Goal: Transaction & Acquisition: Purchase product/service

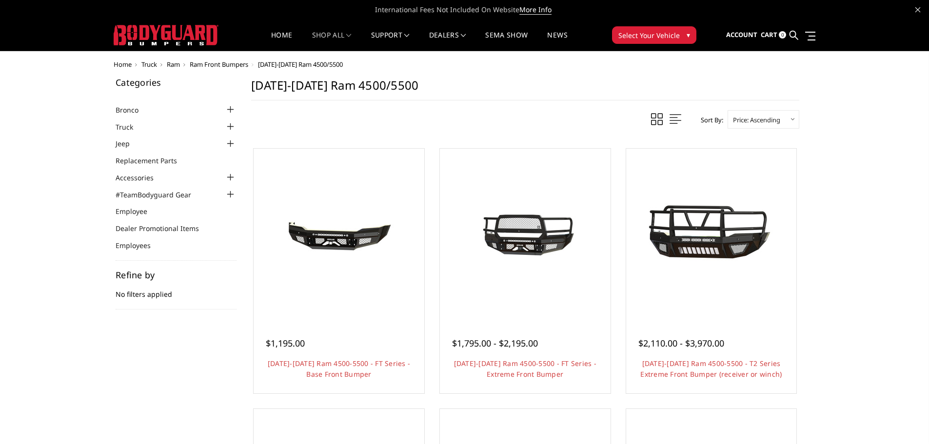
click at [635, 34] on span "Select Your Vehicle" at bounding box center [648, 35] width 61 height 10
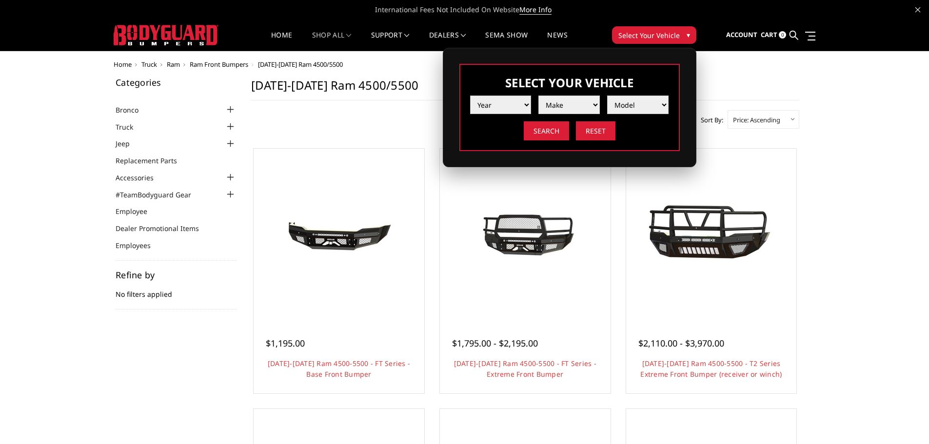
click at [526, 104] on select "Year 2025 2024 2023 2022 2021 2020 2019 2018 2017 2016 2015 2014 2013 2012 2011…" at bounding box center [500, 105] width 61 height 19
select select "yr_2017"
click at [470, 96] on select "Year 2025 2024 2023 2022 2021 2020 2019 2018 2017 2016 2015 2014 2013 2012 2011…" at bounding box center [500, 105] width 61 height 19
click at [591, 105] on select "Make Chevrolet Ford GMC Nissan Ram Toyota" at bounding box center [568, 105] width 61 height 19
select select "mk_chevrolet"
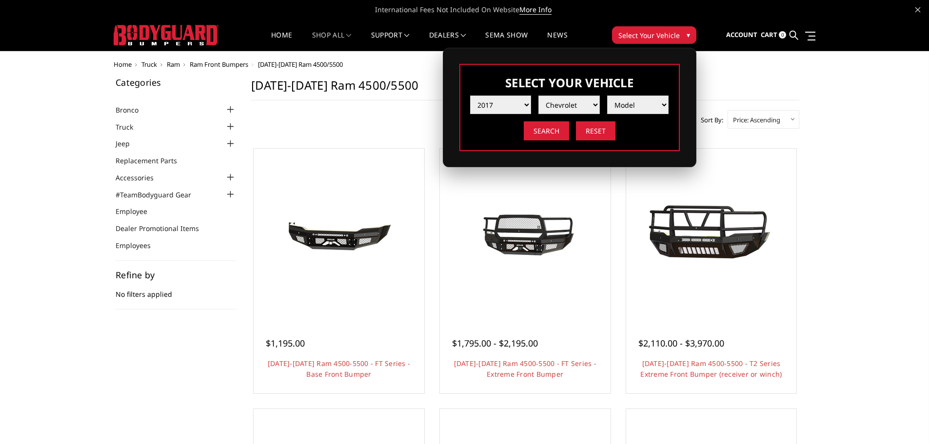
click at [538, 96] on select "Make Chevrolet Ford GMC Nissan Ram Toyota" at bounding box center [568, 105] width 61 height 19
click at [660, 106] on select "Model Colorado Silverado 1500 Silverado 2500 / 3500 Tahoe/Suburban 1500" at bounding box center [637, 105] width 61 height 19
select select "md_silverado-1500"
click at [607, 96] on select "Model Colorado Silverado 1500 Silverado 2500 / 3500 Tahoe/Suburban 1500" at bounding box center [637, 105] width 61 height 19
click at [550, 132] on input "Search" at bounding box center [546, 130] width 45 height 19
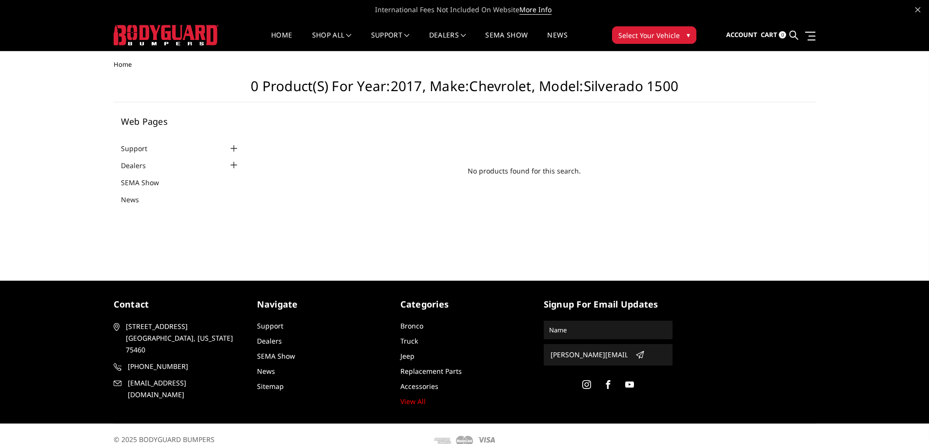
scroll to position [13, 0]
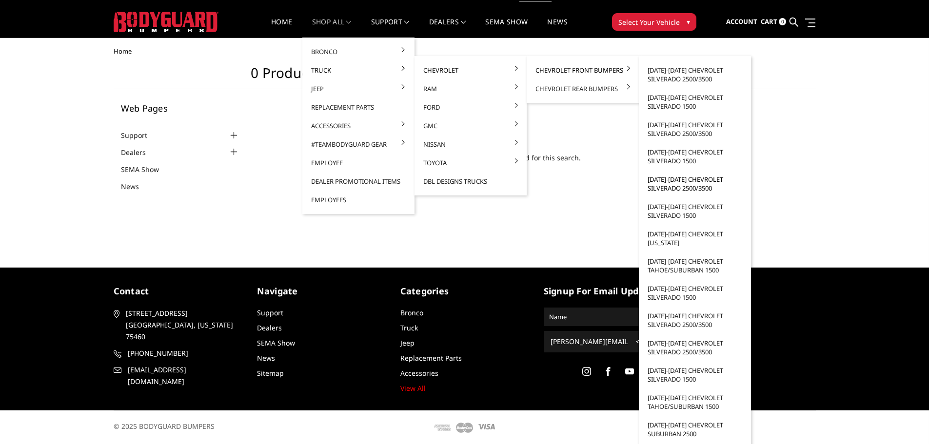
click at [676, 185] on link "[DATE]-[DATE] Chevrolet Silverado 2500/3500" at bounding box center [695, 183] width 104 height 27
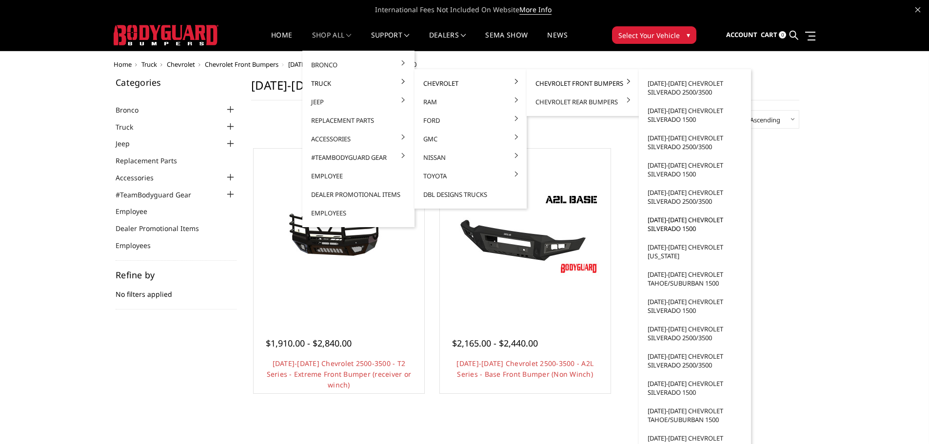
click at [674, 226] on link "[DATE]-[DATE] Chevrolet Silverado 1500" at bounding box center [695, 224] width 104 height 27
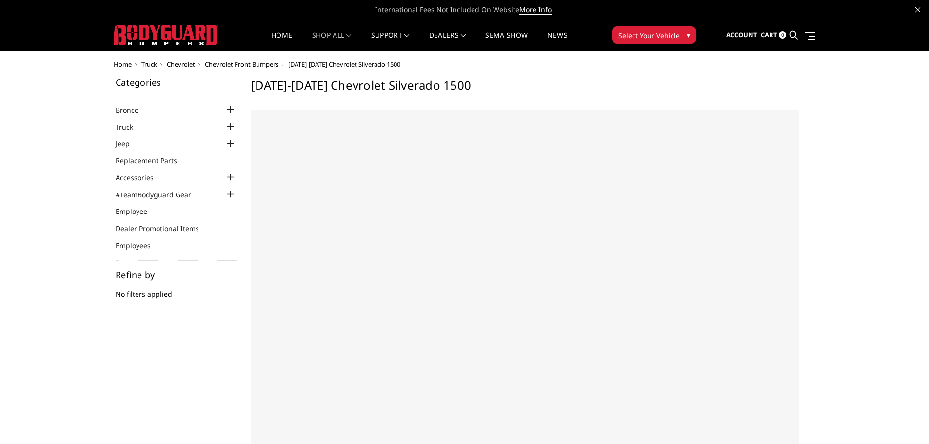
select select "US"
